Goal: Task Accomplishment & Management: Manage account settings

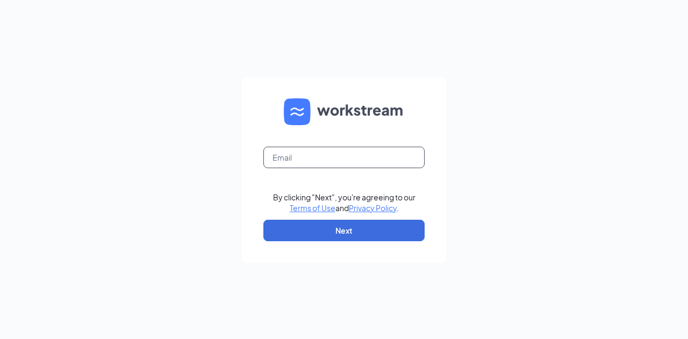
click at [401, 159] on input "text" at bounding box center [343, 157] width 161 height 21
click at [318, 153] on input "text" at bounding box center [343, 157] width 161 height 21
type input "[EMAIL_ADDRESS][DOMAIN_NAME]"
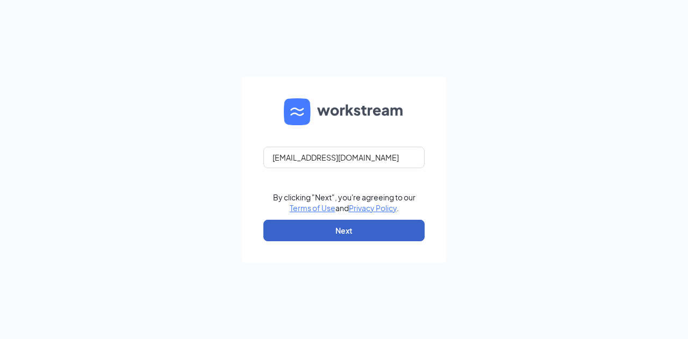
click at [368, 235] on button "Next" at bounding box center [343, 230] width 161 height 21
